Goal: Task Accomplishment & Management: Use online tool/utility

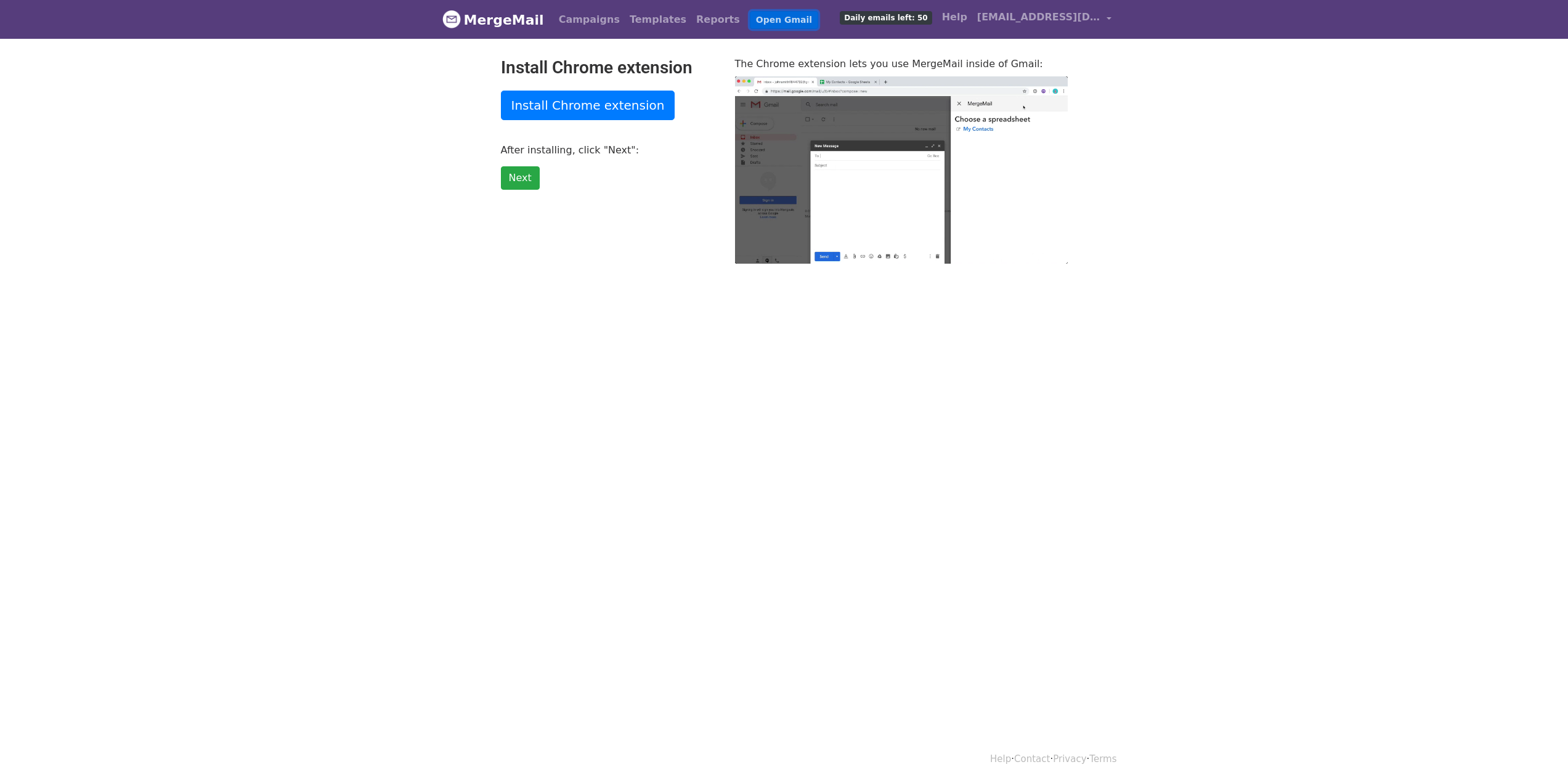
click at [760, 19] on link "Open Gmail" at bounding box center [784, 20] width 68 height 18
click at [552, 103] on link "Install Chrome extension" at bounding box center [588, 105] width 174 height 29
type input "50.97"
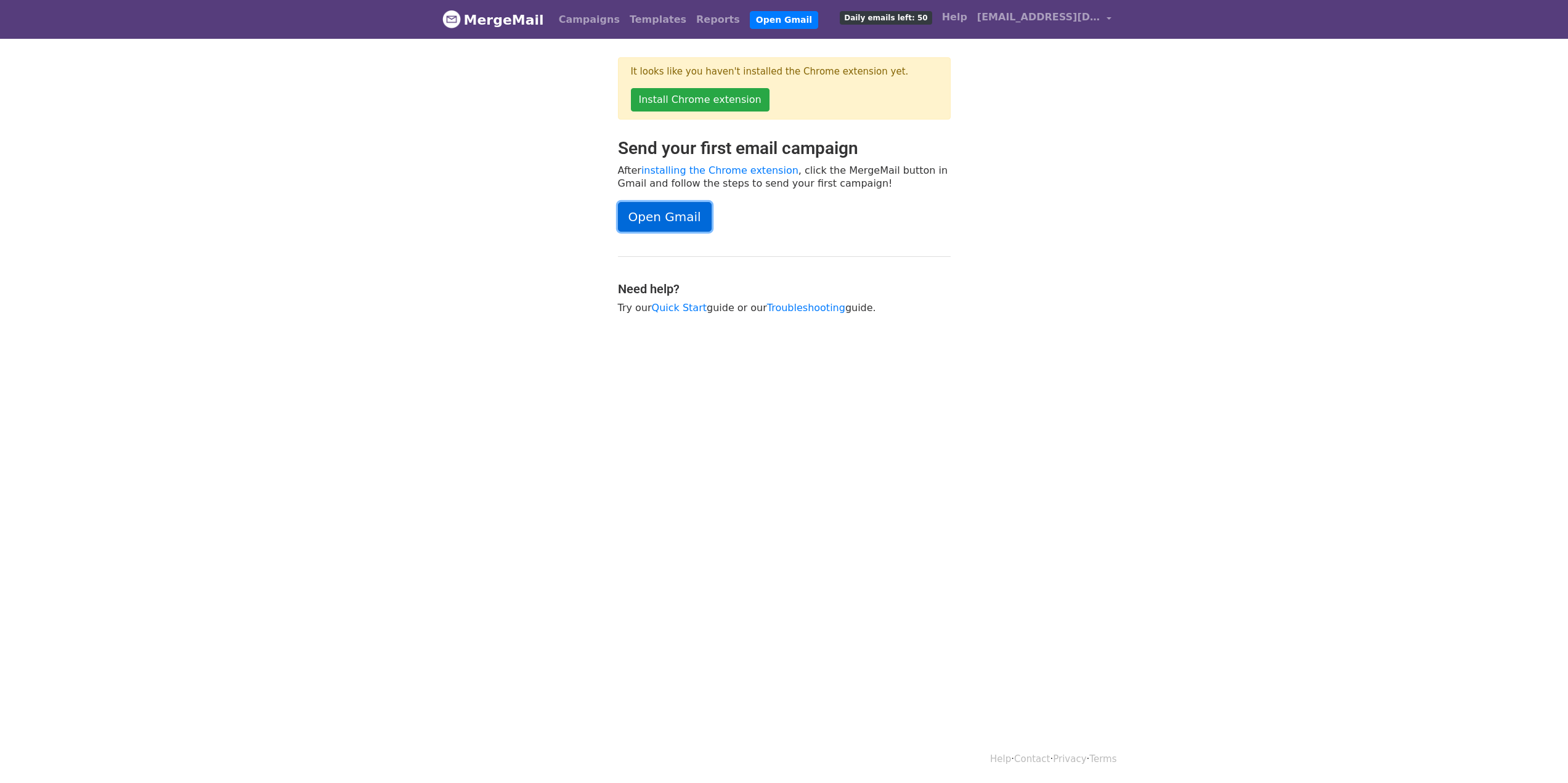
click at [650, 218] on link "Open Gmail" at bounding box center [665, 216] width 93 height 29
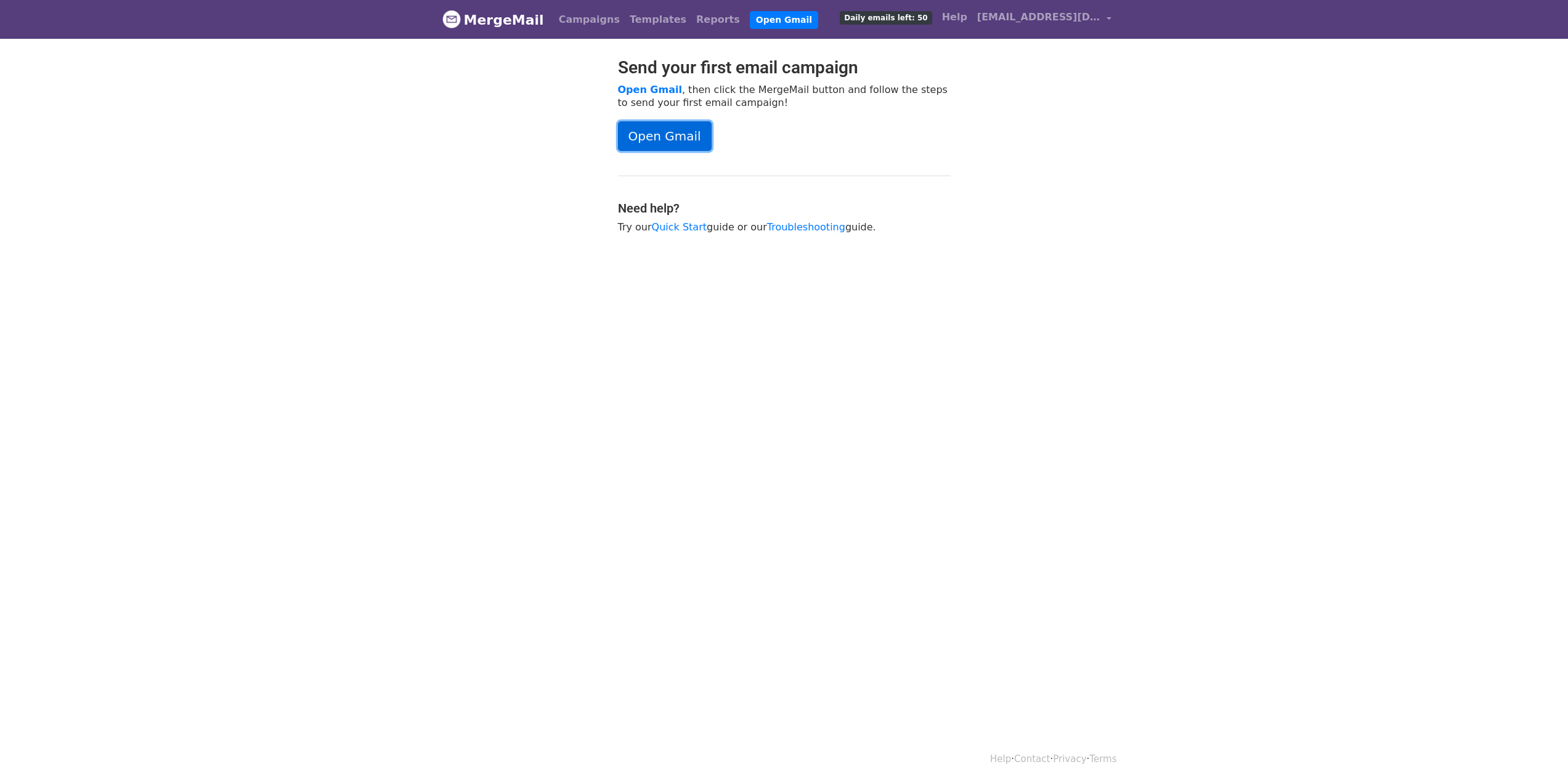
click at [685, 144] on link "Open Gmail" at bounding box center [665, 136] width 93 height 29
click at [649, 96] on p "Open Gmail , then click the MergeMail button and follow the steps to send your …" at bounding box center [784, 96] width 333 height 26
click at [656, 144] on link "Open Gmail" at bounding box center [665, 136] width 93 height 29
